Goal: Information Seeking & Learning: Learn about a topic

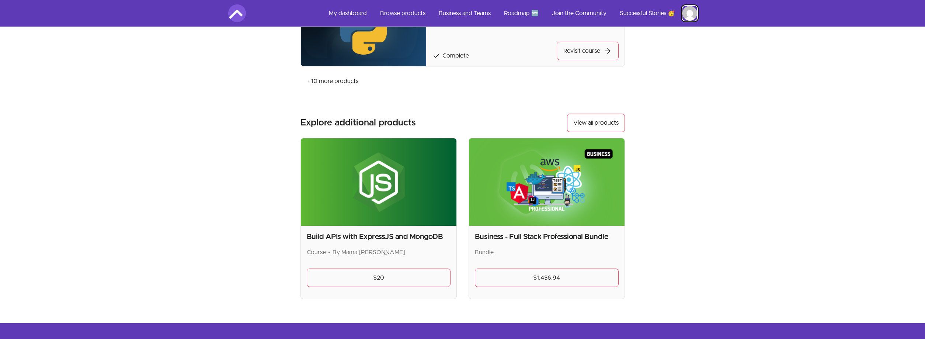
scroll to position [906, 0]
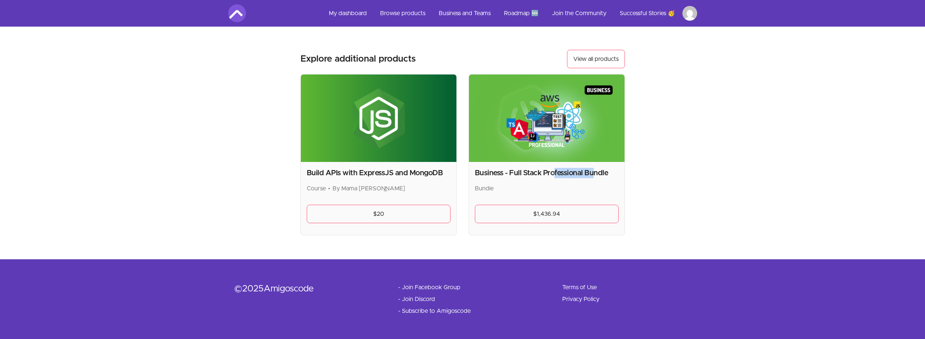
drag, startPoint x: 554, startPoint y: 176, endPoint x: 591, endPoint y: 178, distance: 37.3
click at [591, 178] on h2 "Business - Full Stack Professional Bundle" at bounding box center [547, 173] width 144 height 10
click at [599, 61] on link "View all products" at bounding box center [596, 59] width 58 height 18
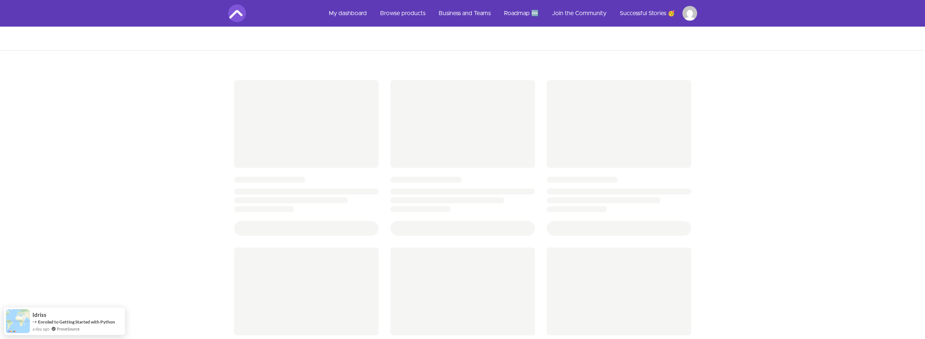
click at [689, 14] on html "Skip to main content Main menu Includes navigation links and user settings My d…" at bounding box center [462, 300] width 925 height 601
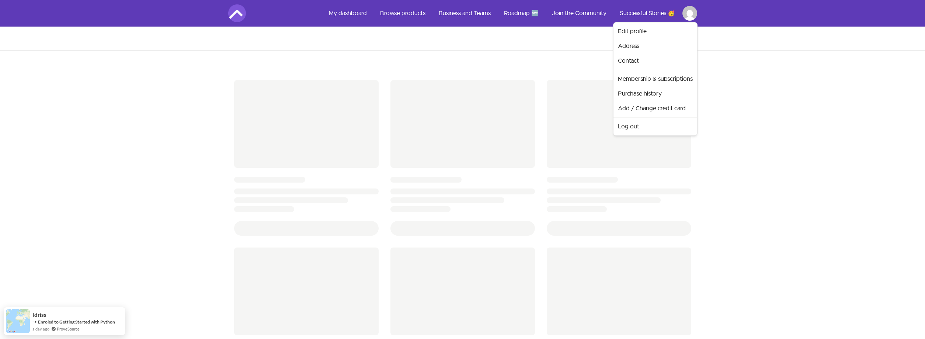
click at [358, 11] on html "Skip to main content Main menu Includes navigation links and user settings My d…" at bounding box center [462, 300] width 925 height 601
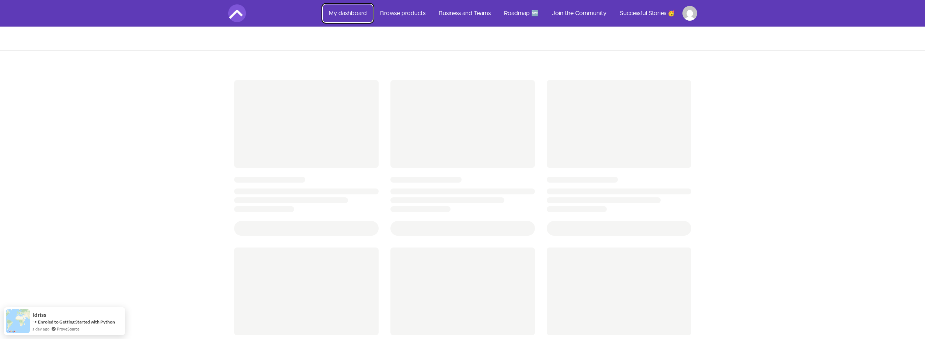
click at [358, 11] on link "My dashboard" at bounding box center [348, 13] width 50 height 18
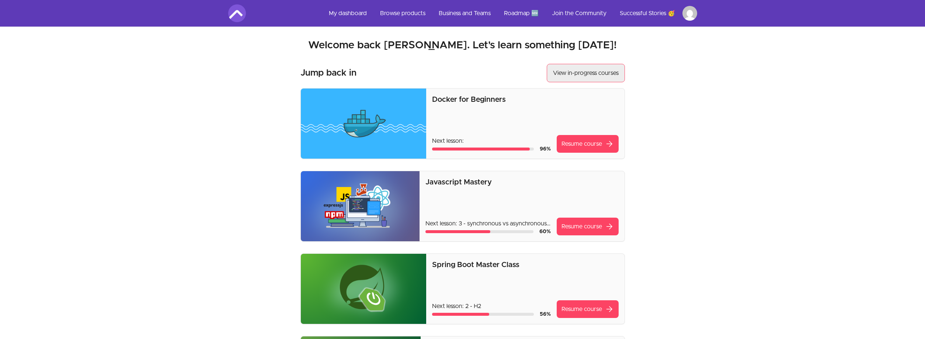
click at [598, 78] on link "View in-progress courses" at bounding box center [586, 73] width 78 height 18
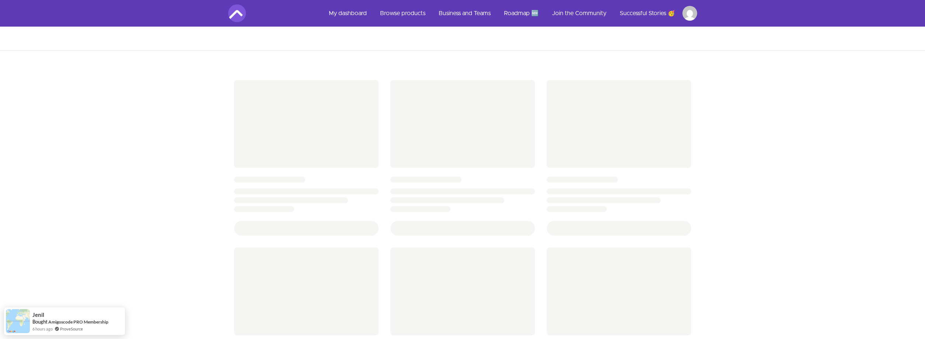
click at [692, 15] on html "Skip to main content Main menu Includes navigation links and user settings My d…" at bounding box center [462, 300] width 925 height 601
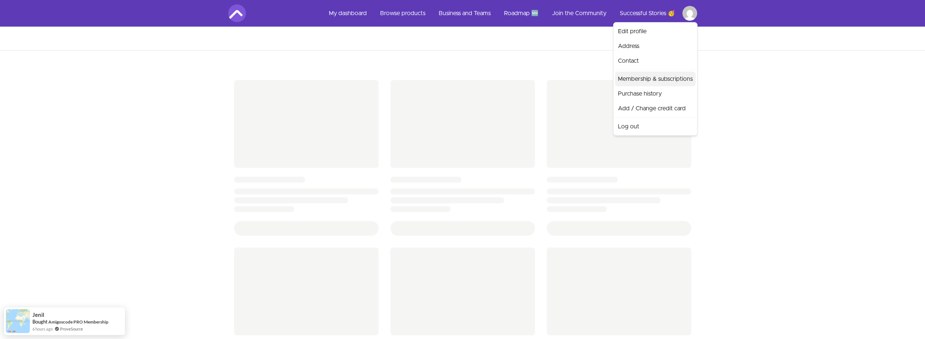
click at [683, 79] on link "Membership & subscriptions" at bounding box center [655, 79] width 81 height 15
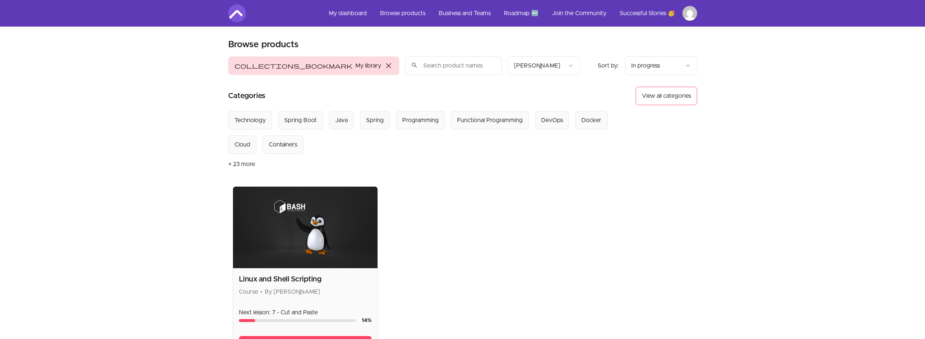
click at [292, 286] on div "Linux and Shell Scripting Course • By Abdurahman Abukar" at bounding box center [305, 285] width 133 height 22
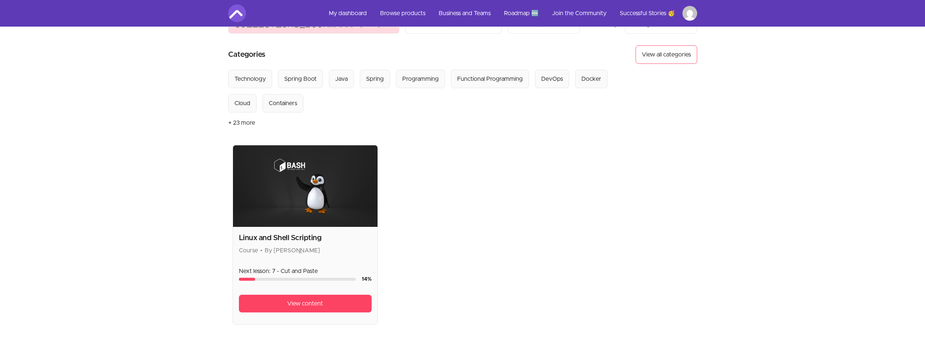
scroll to position [75, 0]
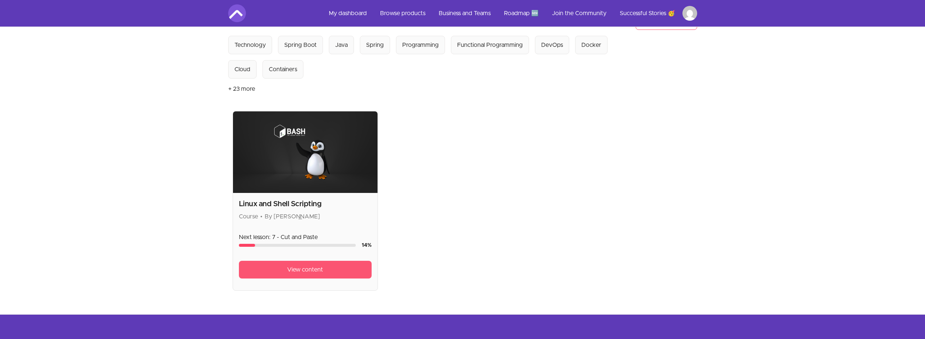
click at [309, 273] on span "View content" at bounding box center [305, 269] width 36 height 9
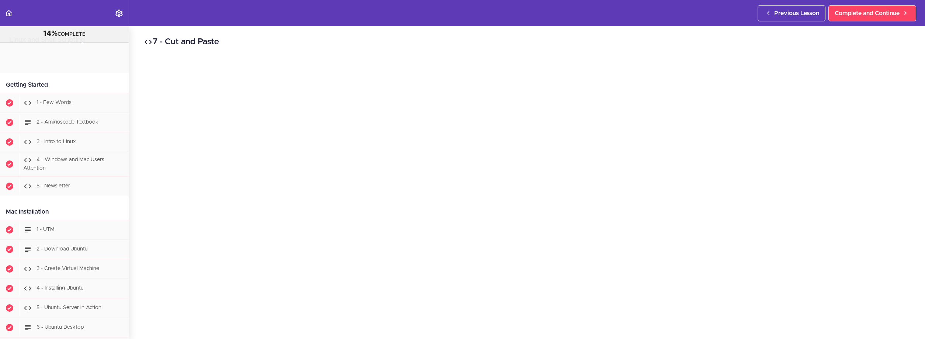
scroll to position [897, 0]
